Goal: Information Seeking & Learning: Learn about a topic

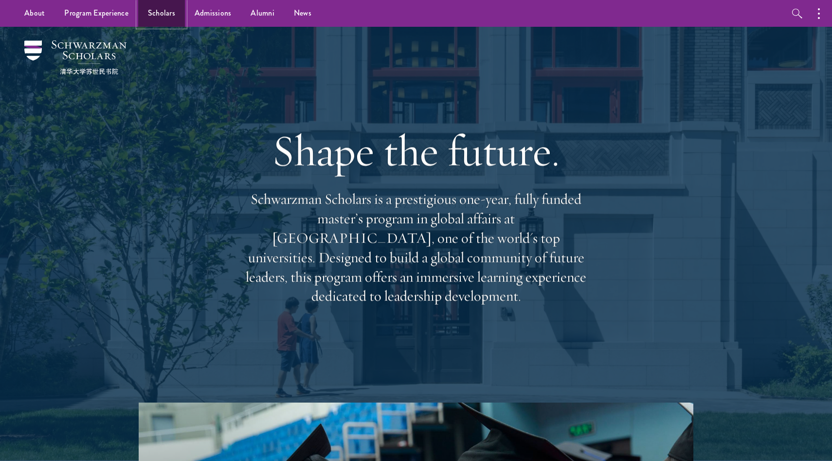
click at [148, 21] on link "Scholars" at bounding box center [161, 13] width 47 height 27
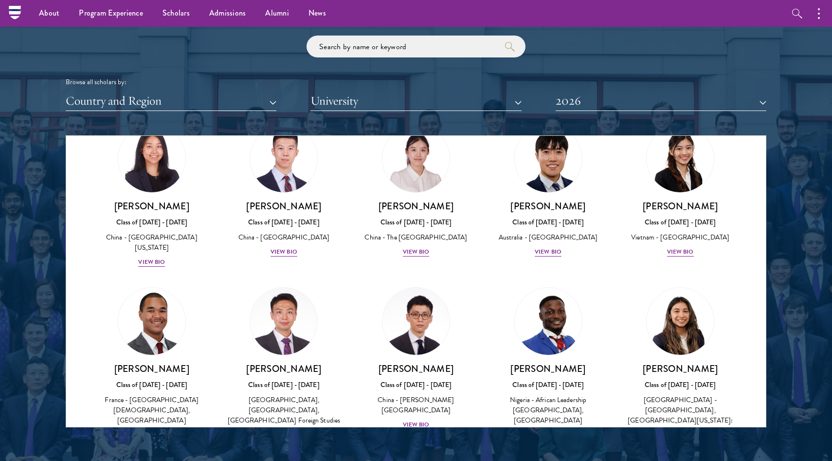
scroll to position [4497, 0]
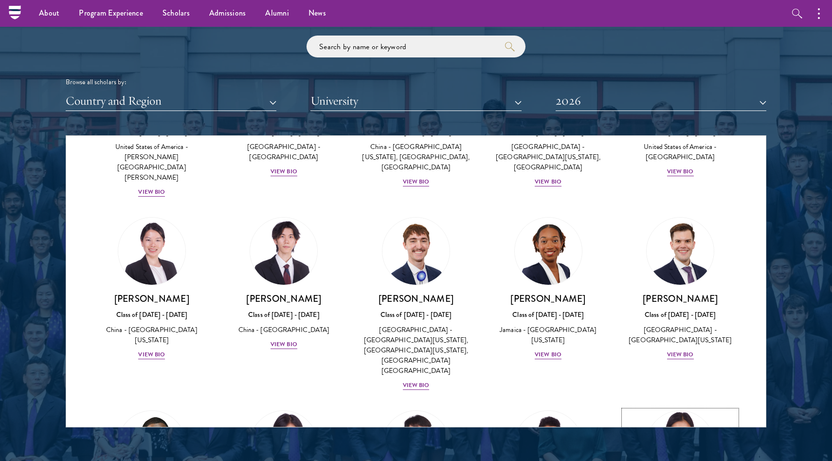
click at [667, 407] on img at bounding box center [680, 444] width 74 height 74
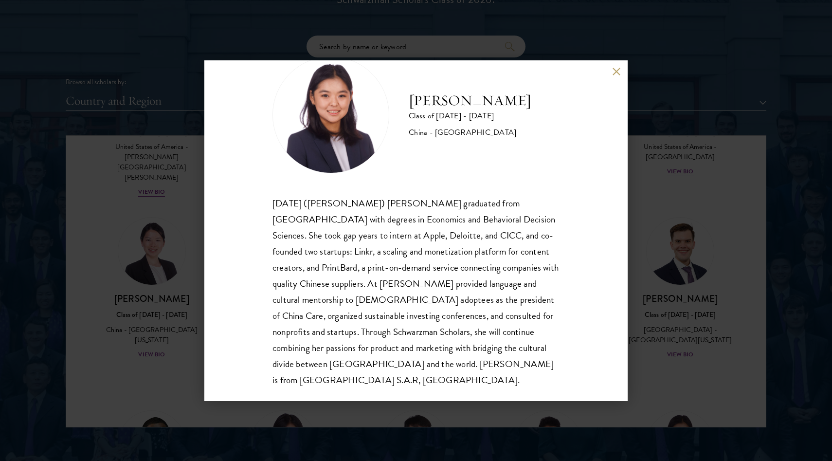
scroll to position [1165, 0]
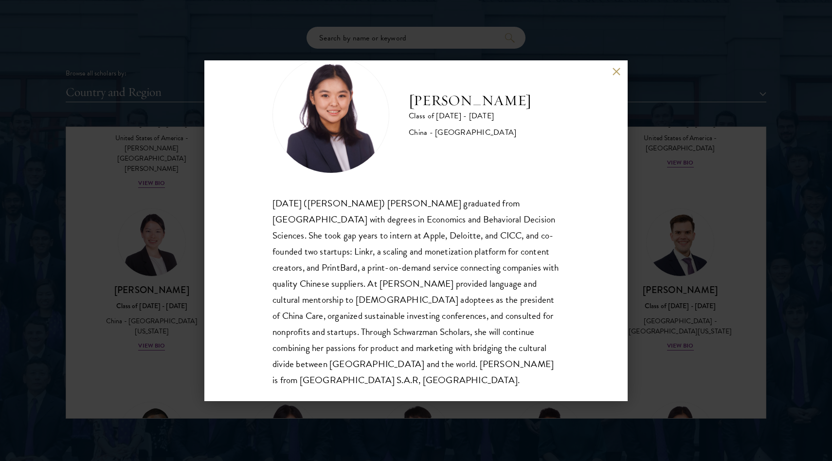
click at [411, 211] on div "[DATE] ([PERSON_NAME]) [PERSON_NAME] graduated from [GEOGRAPHIC_DATA] with degr…" at bounding box center [415, 291] width 287 height 193
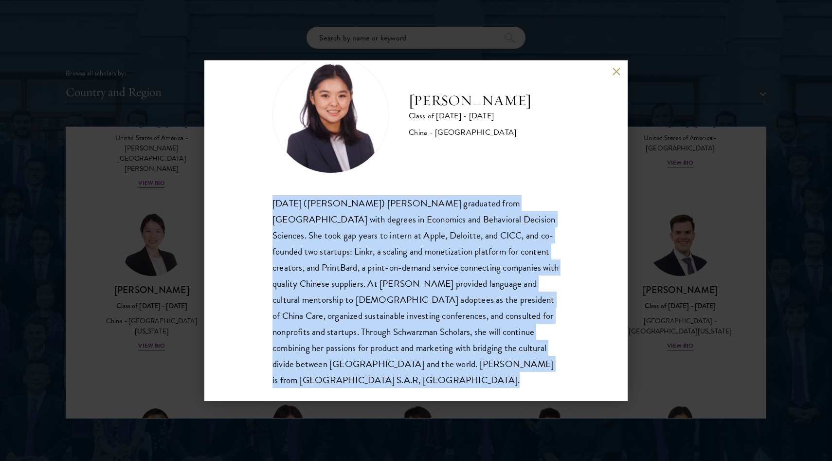
click at [411, 211] on div "[DATE] ([PERSON_NAME]) [PERSON_NAME] graduated from [GEOGRAPHIC_DATA] with degr…" at bounding box center [415, 291] width 287 height 193
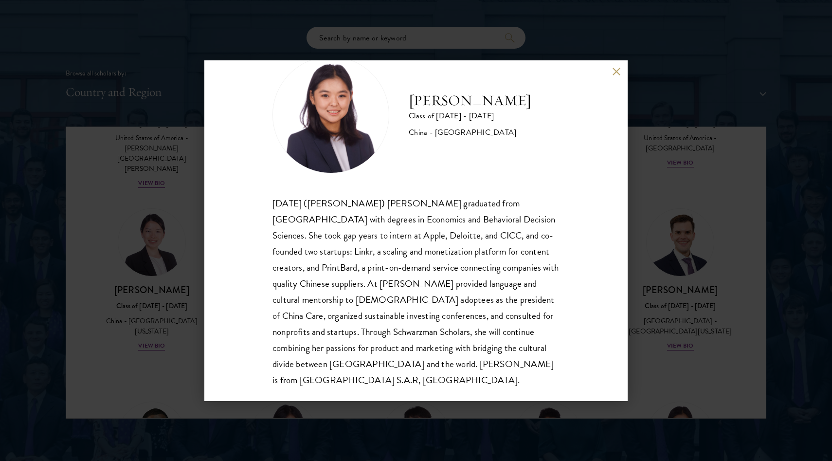
click at [420, 234] on div "[DATE] ([PERSON_NAME]) [PERSON_NAME] graduated from [GEOGRAPHIC_DATA] with degr…" at bounding box center [415, 291] width 287 height 193
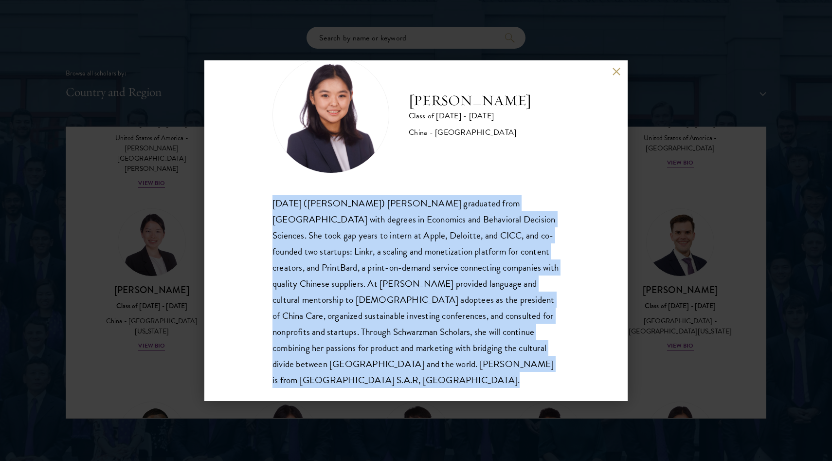
click at [420, 234] on div "[DATE] ([PERSON_NAME]) [PERSON_NAME] graduated from [GEOGRAPHIC_DATA] with degr…" at bounding box center [415, 291] width 287 height 193
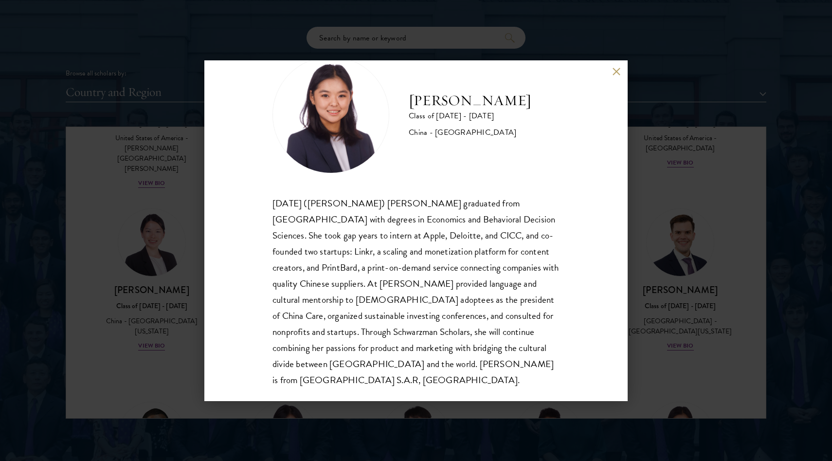
click at [420, 234] on div "[DATE] ([PERSON_NAME]) [PERSON_NAME] graduated from [GEOGRAPHIC_DATA] with degr…" at bounding box center [415, 291] width 287 height 193
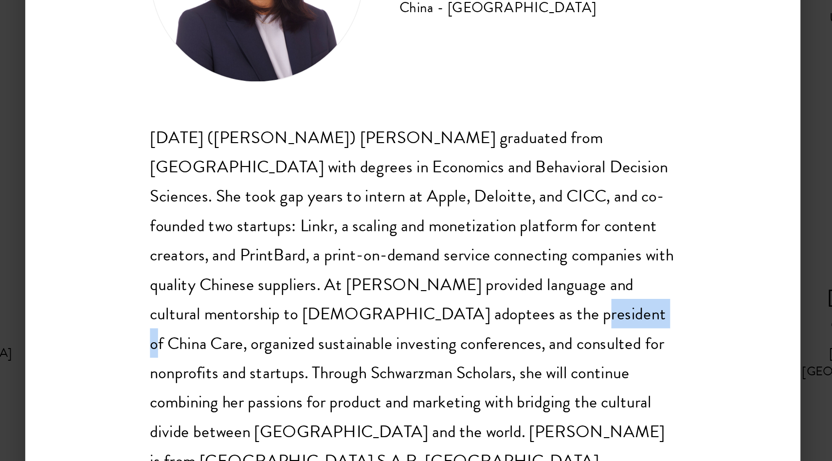
drag, startPoint x: 416, startPoint y: 302, endPoint x: 455, endPoint y: 303, distance: 38.9
click at [455, 303] on div "[DATE] ([PERSON_NAME]) [PERSON_NAME] graduated from [GEOGRAPHIC_DATA] with degr…" at bounding box center [415, 291] width 287 height 193
copy div "China Care"
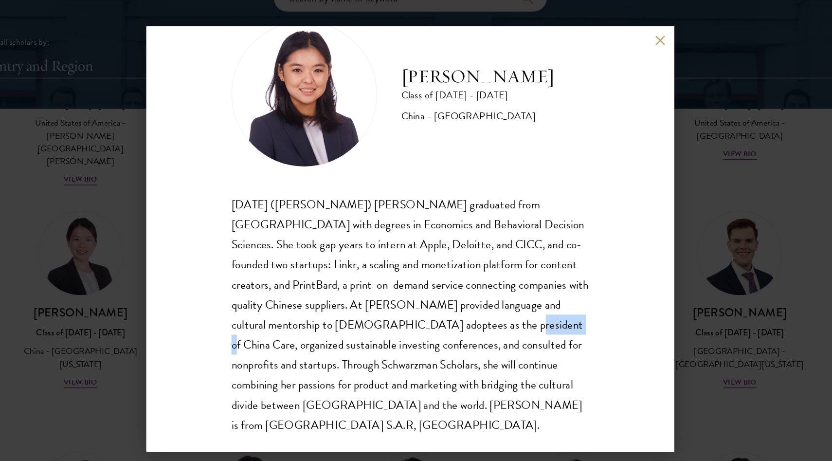
click at [412, 318] on div "[DATE] ([PERSON_NAME]) [PERSON_NAME] graduated from [GEOGRAPHIC_DATA] with degr…" at bounding box center [415, 291] width 287 height 193
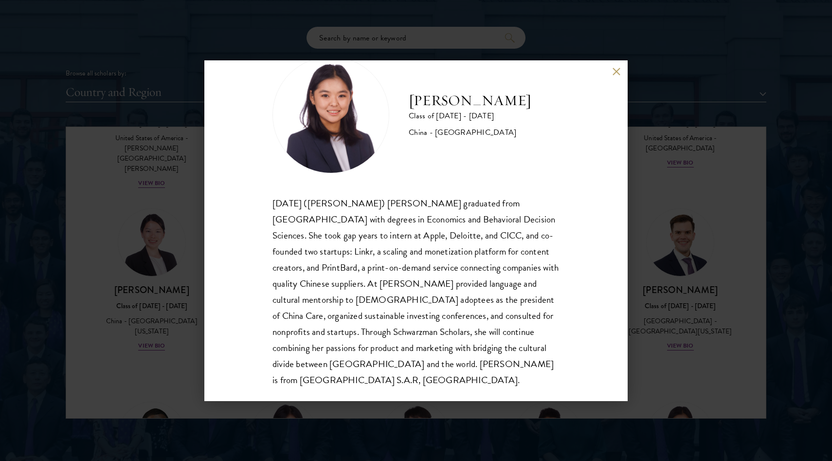
click at [359, 234] on div "[DATE] ([PERSON_NAME]) [PERSON_NAME] graduated from [GEOGRAPHIC_DATA] with degr…" at bounding box center [415, 291] width 287 height 193
click at [622, 71] on div "[PERSON_NAME] Class of [DATE] - [DATE] [GEOGRAPHIC_DATA] - [GEOGRAPHIC_DATA] [D…" at bounding box center [415, 230] width 423 height 341
click at [615, 71] on button at bounding box center [616, 72] width 8 height 8
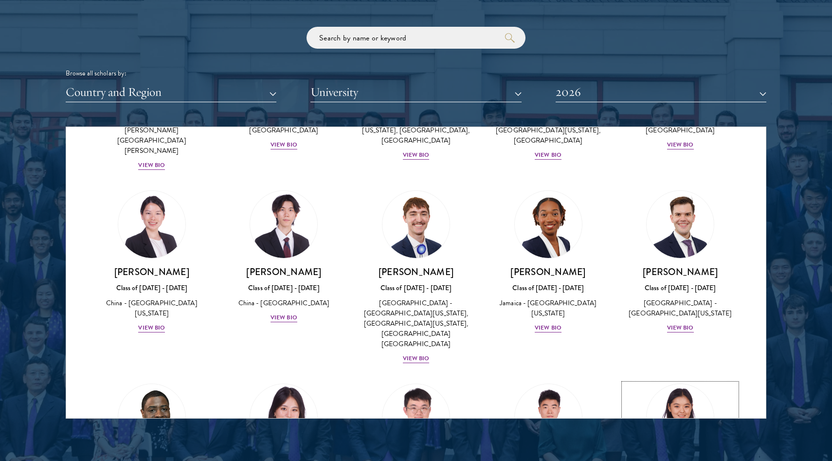
scroll to position [4517, 0]
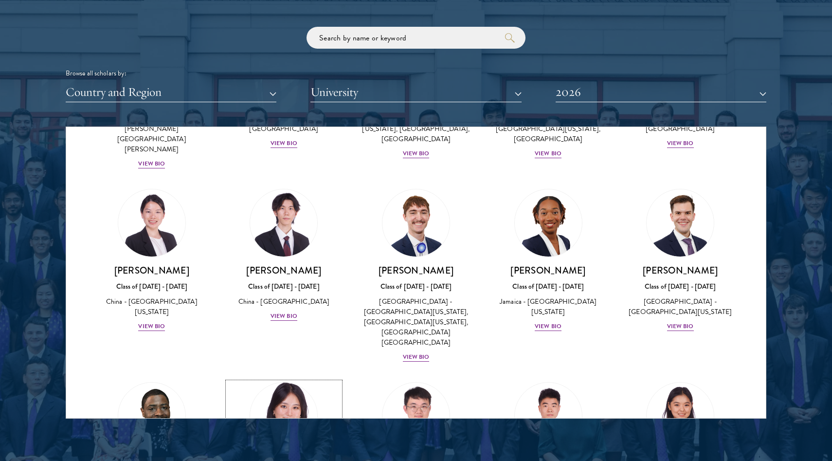
click at [305, 379] on img at bounding box center [284, 416] width 74 height 74
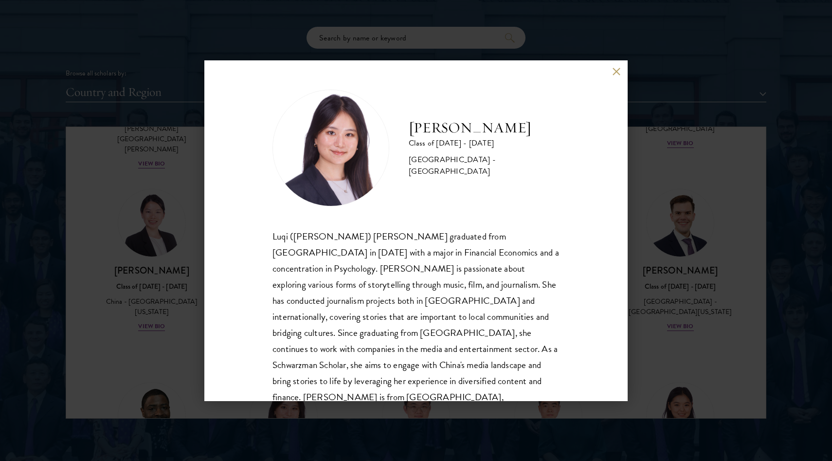
scroll to position [17, 0]
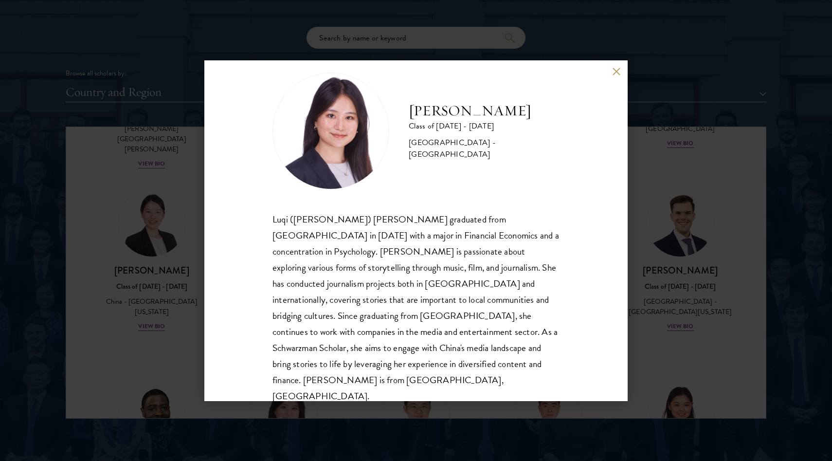
click at [620, 72] on button at bounding box center [616, 72] width 8 height 8
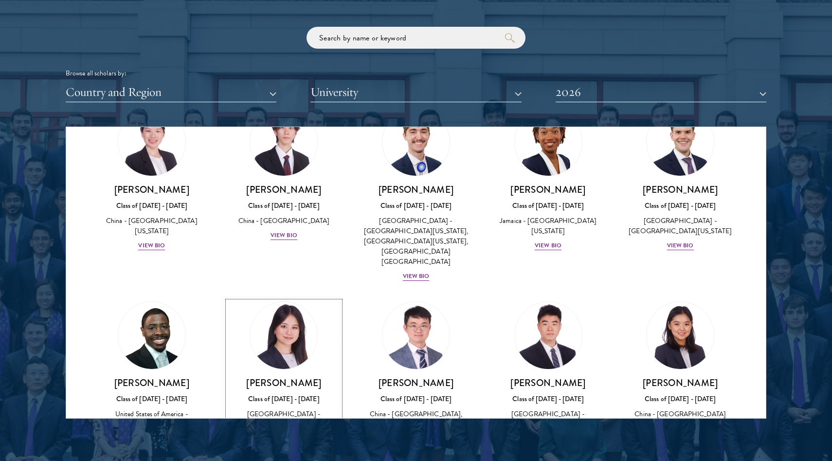
scroll to position [4615, 0]
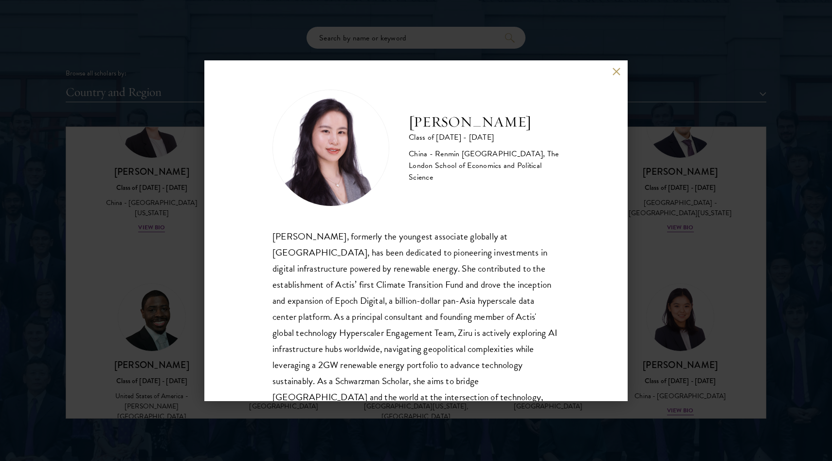
scroll to position [33, 0]
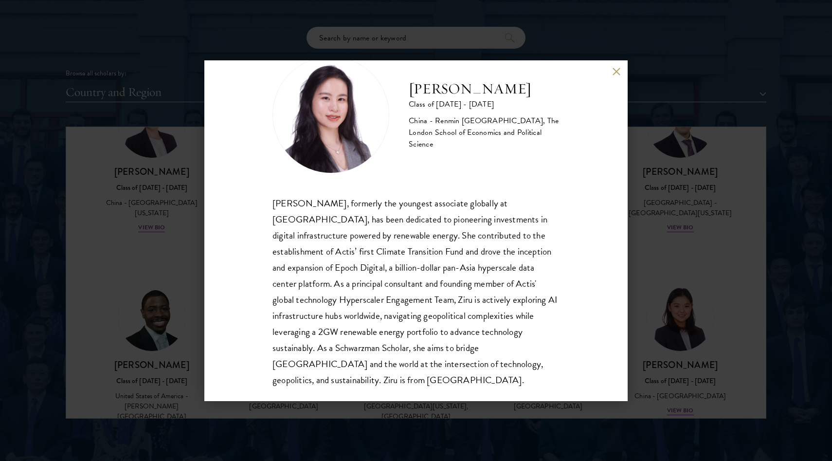
click at [667, 220] on div "[PERSON_NAME] Class of [DATE] - [DATE] [GEOGRAPHIC_DATA] - Renmin [GEOGRAPHIC_D…" at bounding box center [416, 230] width 832 height 461
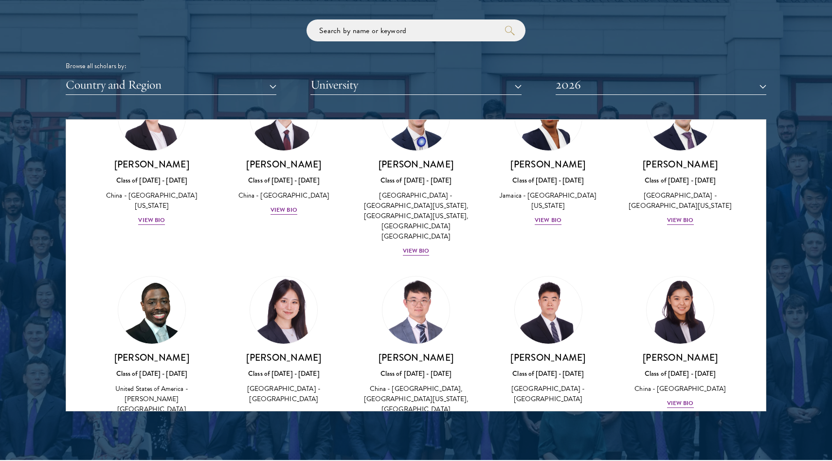
scroll to position [1174, 0]
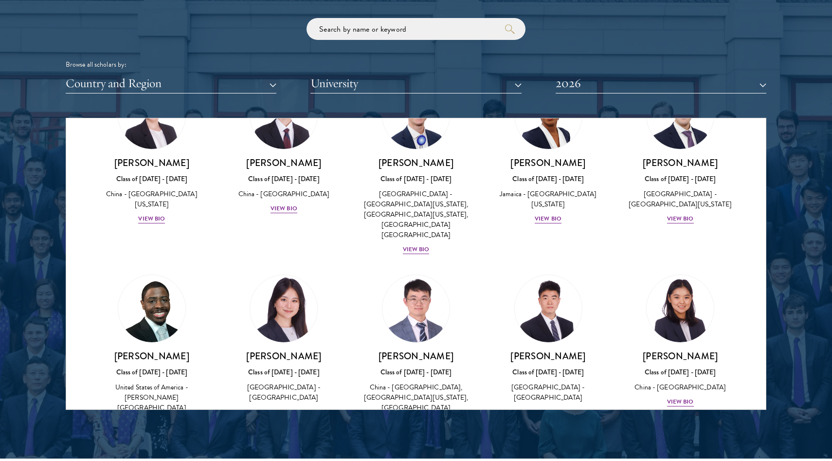
click at [546, 423] on div at bounding box center [416, 162] width 832 height 592
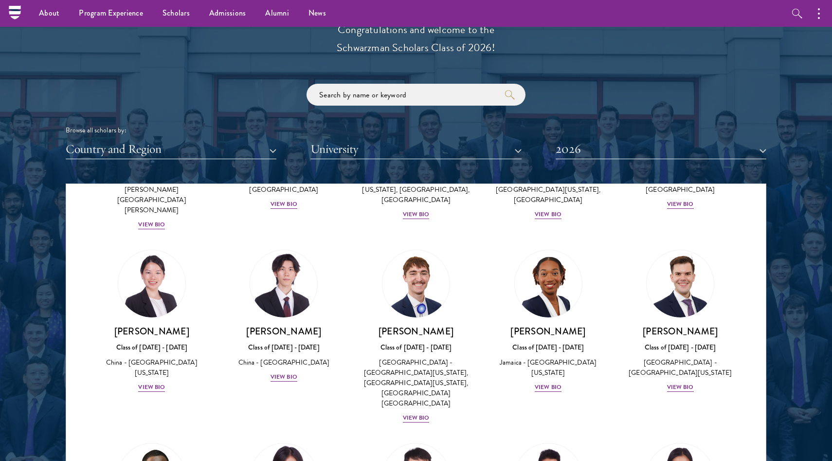
scroll to position [4512, 0]
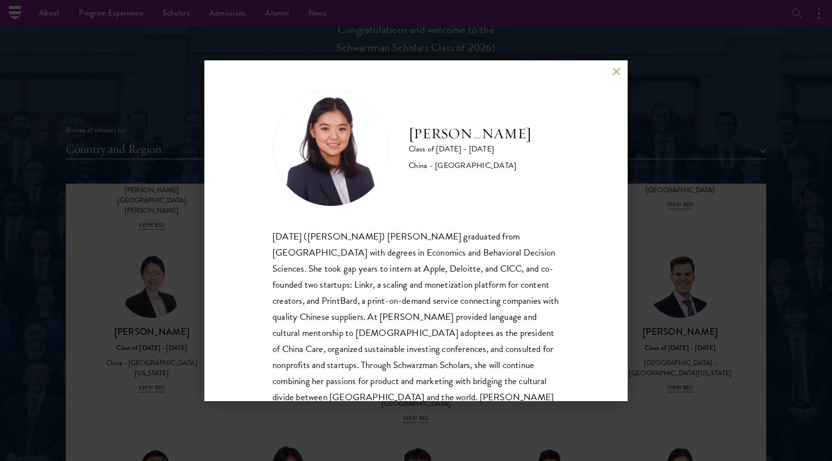
scroll to position [33, 0]
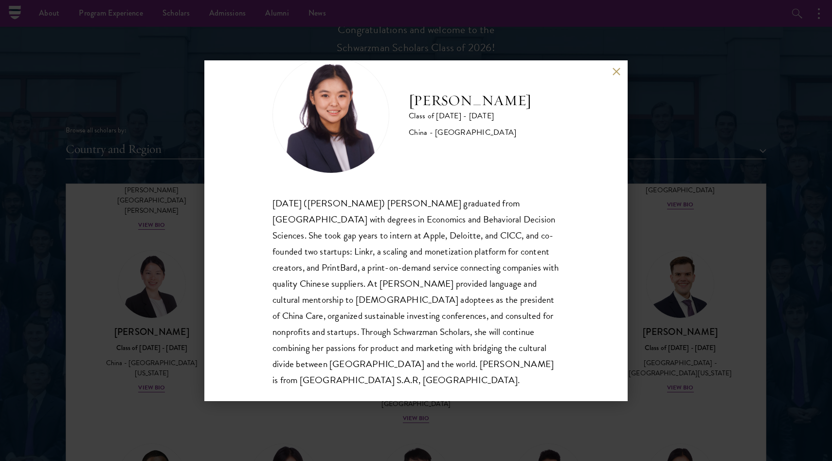
click at [418, 220] on div "[DATE] ([PERSON_NAME]) [PERSON_NAME] graduated from [GEOGRAPHIC_DATA] with degr…" at bounding box center [415, 291] width 287 height 193
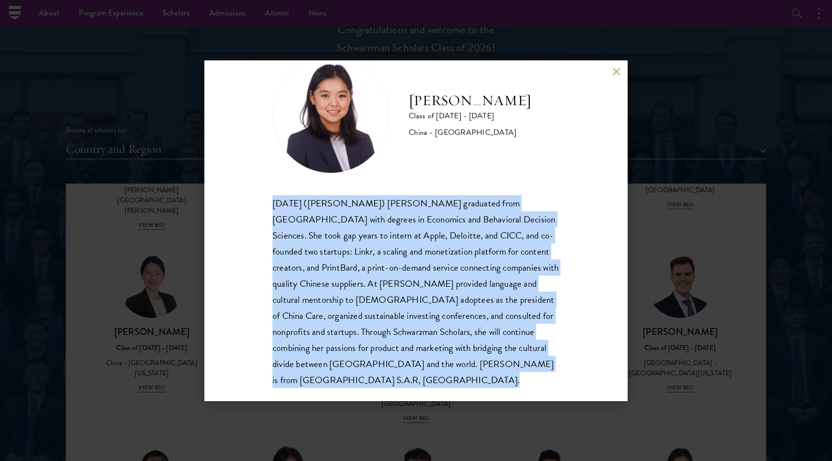
click at [418, 220] on div "[DATE] ([PERSON_NAME]) [PERSON_NAME] graduated from [GEOGRAPHIC_DATA] with degr…" at bounding box center [415, 291] width 287 height 193
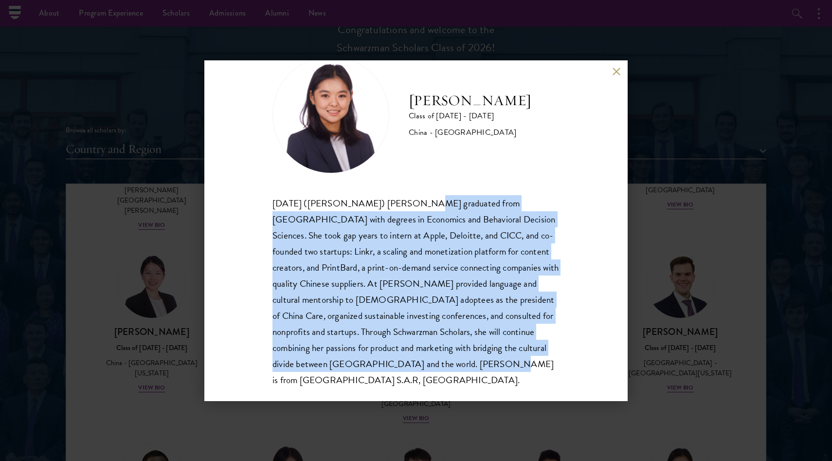
drag, startPoint x: 397, startPoint y: 202, endPoint x: 397, endPoint y: 360, distance: 157.1
click at [397, 360] on div "[DATE] ([PERSON_NAME]) [PERSON_NAME] graduated from [GEOGRAPHIC_DATA] with degr…" at bounding box center [415, 291] width 287 height 193
drag, startPoint x: 418, startPoint y: 359, endPoint x: 431, endPoint y: 210, distance: 148.9
click at [431, 210] on div "[DATE] ([PERSON_NAME]) [PERSON_NAME] graduated from [GEOGRAPHIC_DATA] with degr…" at bounding box center [415, 291] width 287 height 193
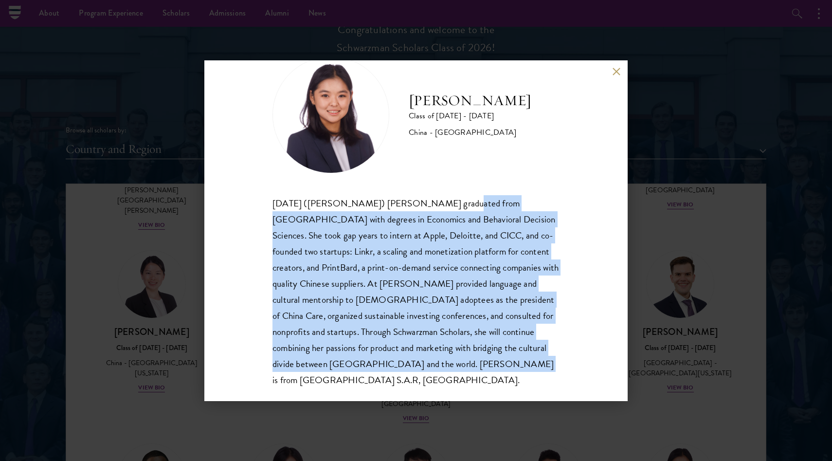
click at [431, 211] on div "[DATE] ([PERSON_NAME]) [PERSON_NAME] graduated from [GEOGRAPHIC_DATA] with degr…" at bounding box center [415, 291] width 287 height 193
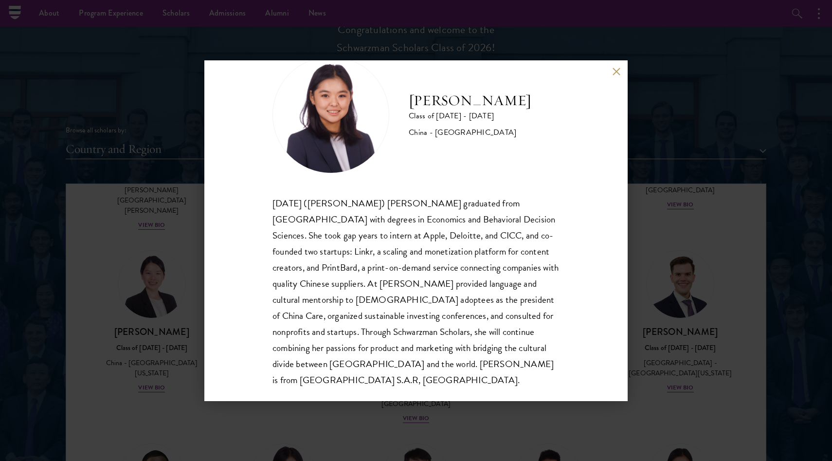
click at [641, 101] on div "[PERSON_NAME] Class of [DATE] - [DATE] [GEOGRAPHIC_DATA] - [GEOGRAPHIC_DATA] [D…" at bounding box center [416, 230] width 832 height 461
